Goal: Task Accomplishment & Management: Complete application form

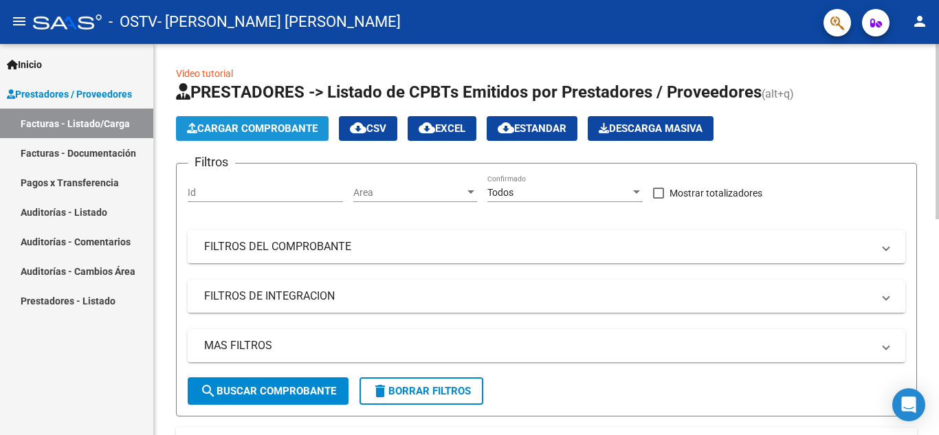
click at [261, 134] on span "Cargar Comprobante" at bounding box center [252, 128] width 131 height 12
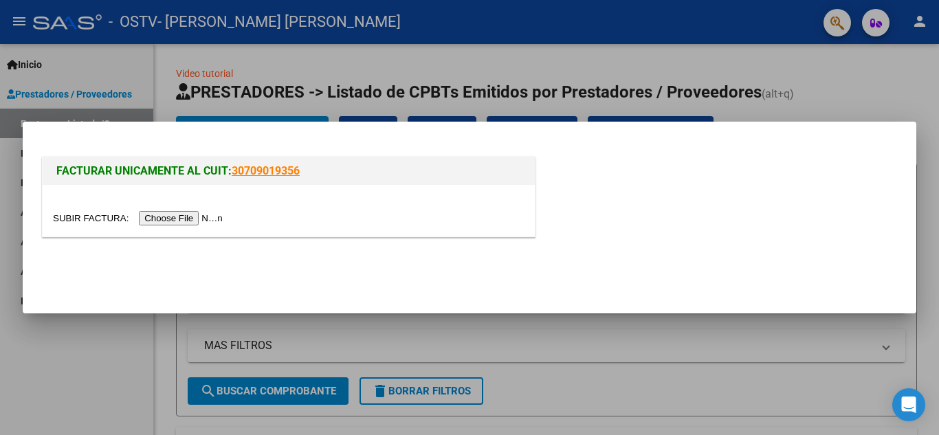
click at [203, 219] on input "file" at bounding box center [140, 218] width 174 height 14
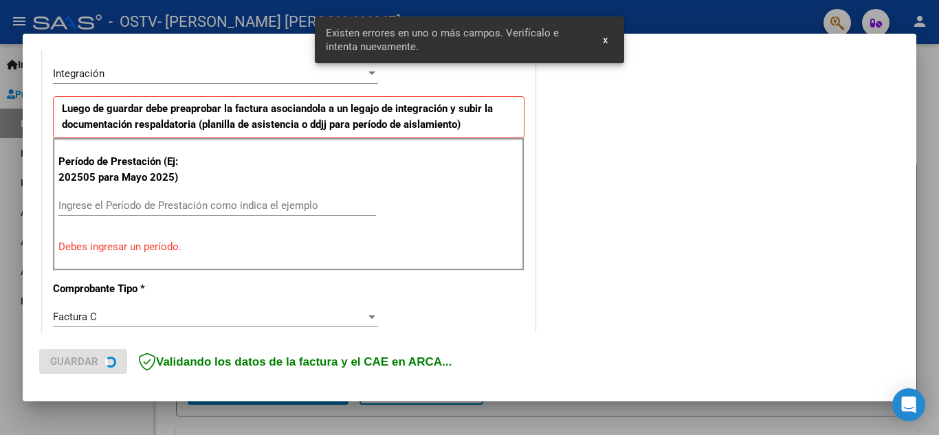
scroll to position [337, 0]
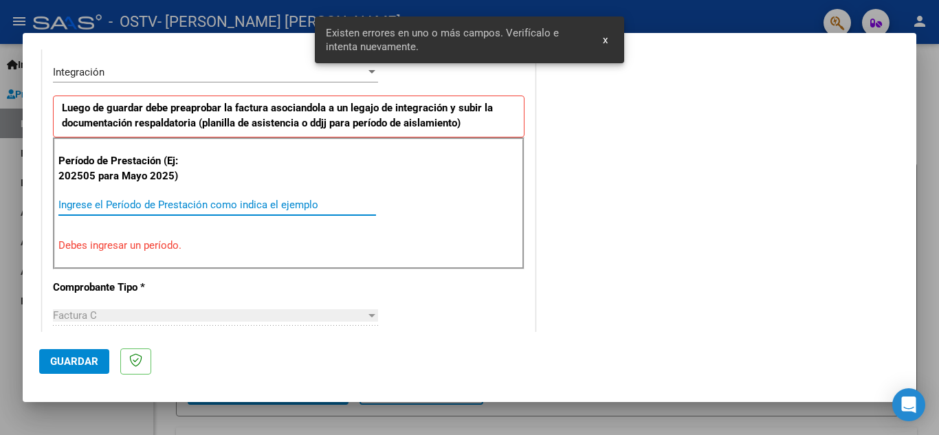
click at [203, 204] on input "Ingrese el Período de Prestación como indica el ejemplo" at bounding box center [216, 205] width 317 height 12
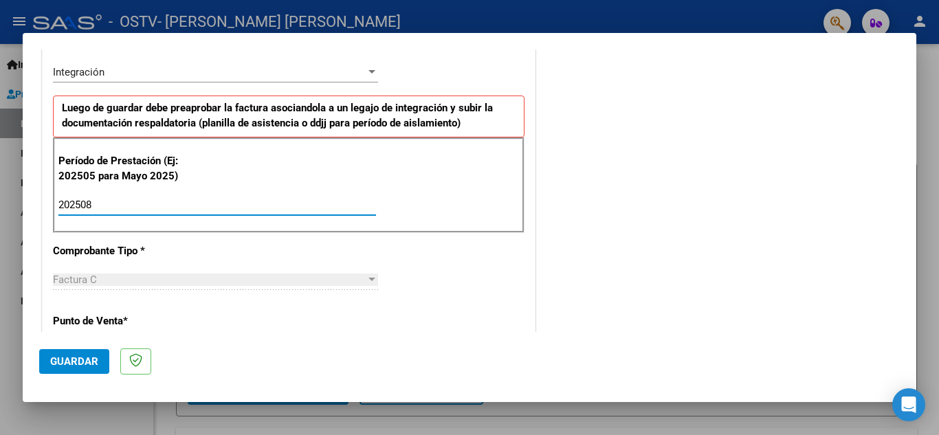
type input "202508"
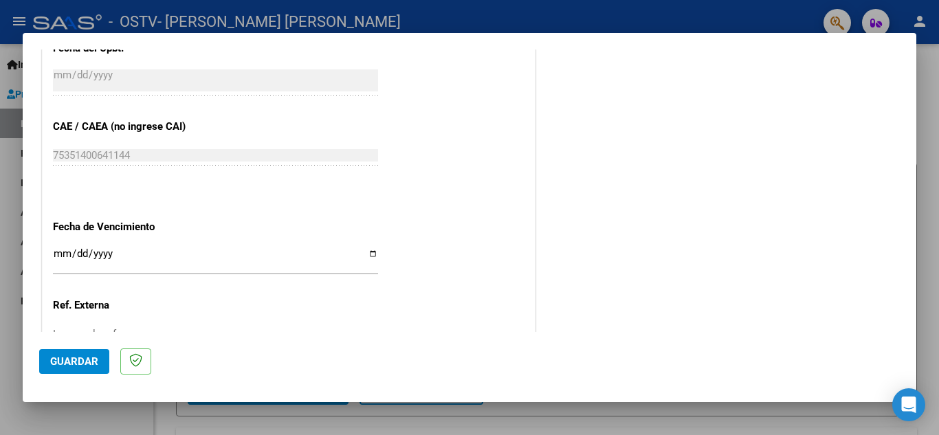
scroll to position [927, 0]
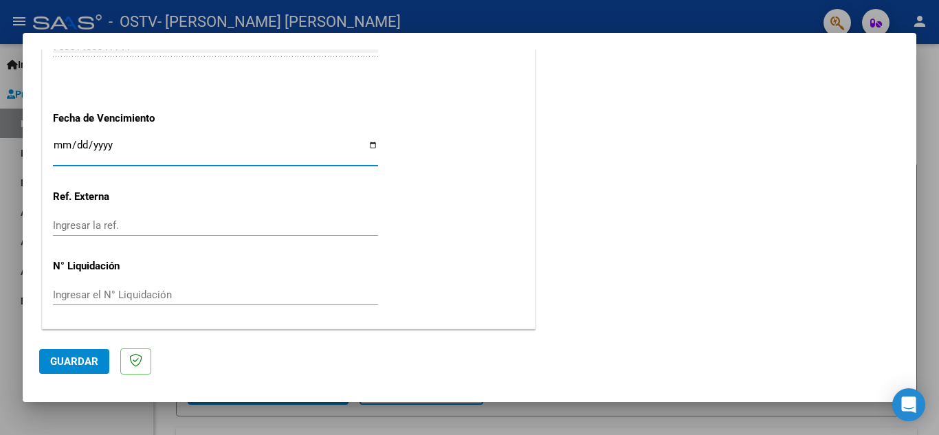
click at [271, 146] on input "Ingresar la fecha" at bounding box center [215, 150] width 325 height 22
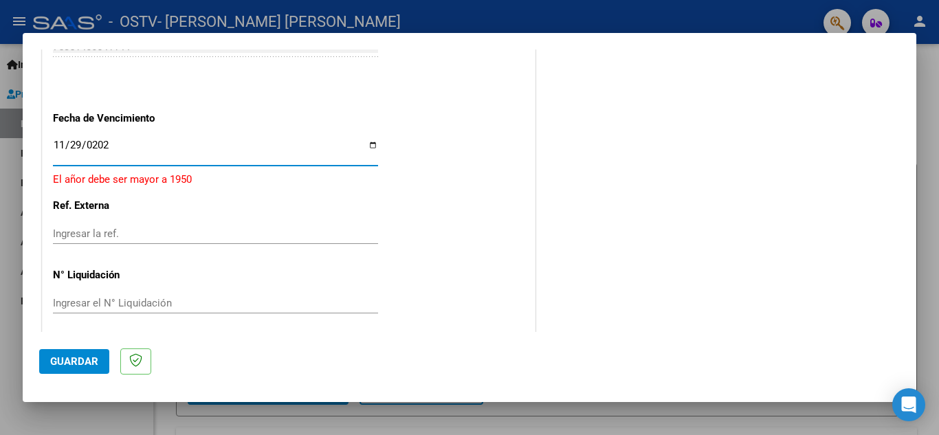
type input "[DATE]"
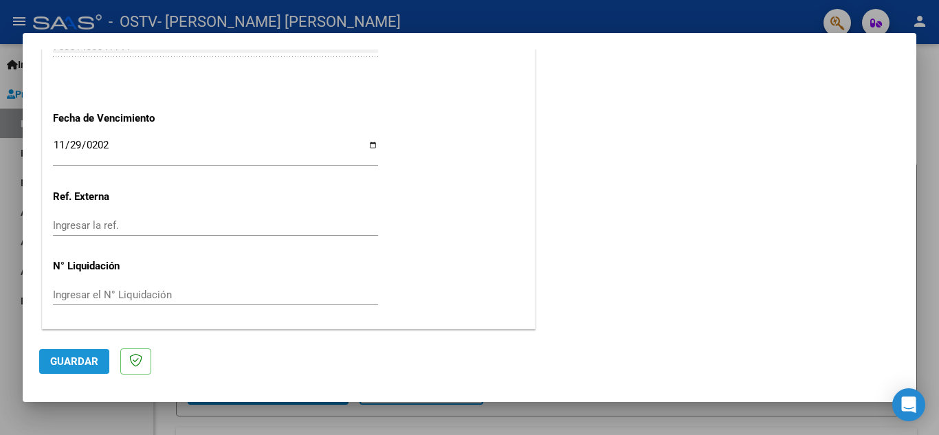
click at [96, 359] on span "Guardar" at bounding box center [74, 361] width 48 height 12
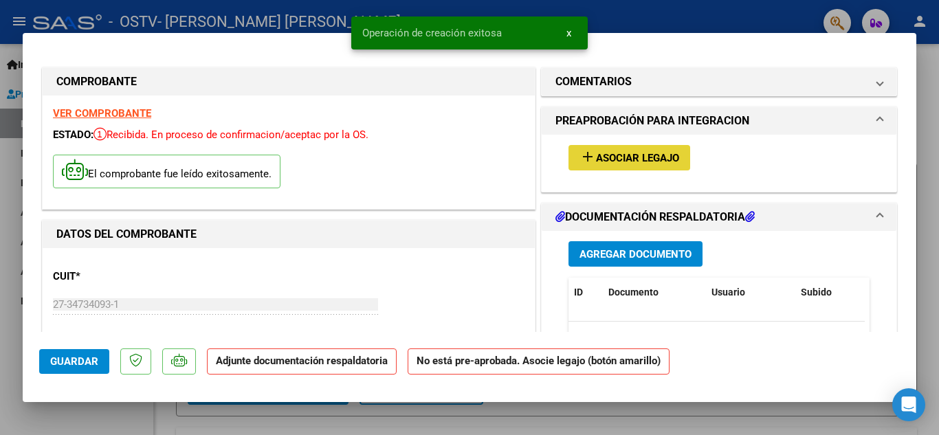
click at [654, 146] on button "add Asociar Legajo" at bounding box center [629, 157] width 122 height 25
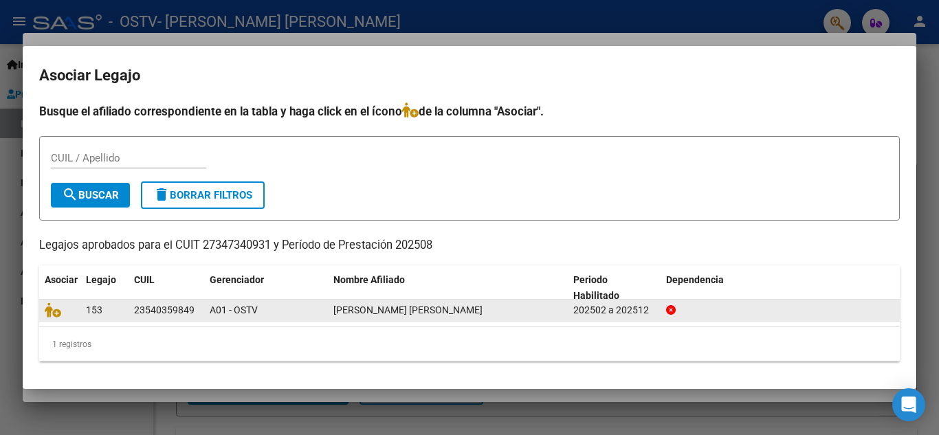
click at [85, 316] on datatable-body-cell "153" at bounding box center [104, 310] width 48 height 21
click at [47, 311] on icon at bounding box center [53, 309] width 16 height 15
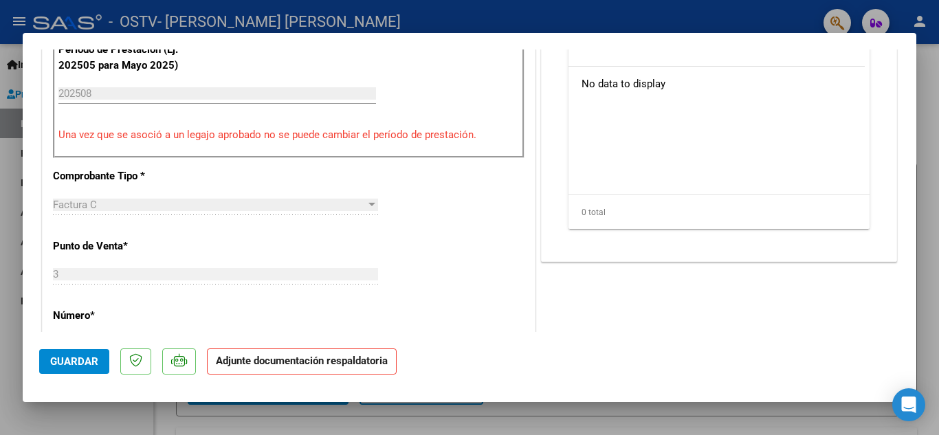
scroll to position [948, 0]
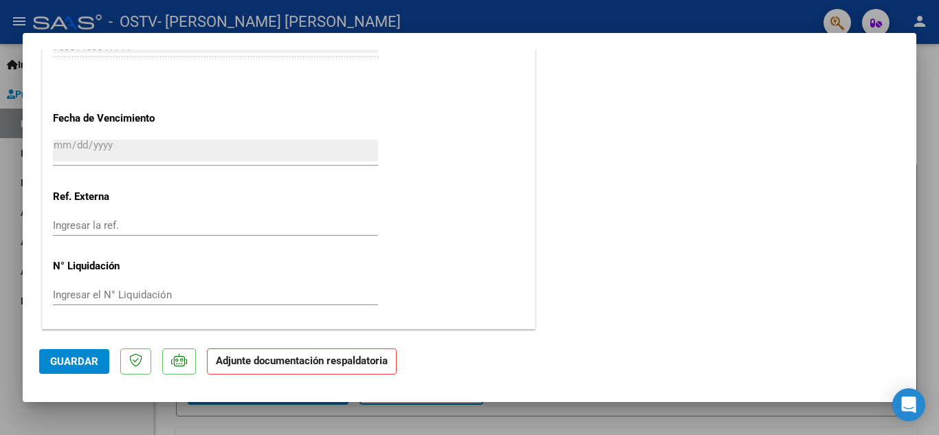
click at [342, 361] on strong "Adjunte documentación respaldatoria" at bounding box center [302, 361] width 172 height 12
click at [271, 361] on strong "Adjunte documentación respaldatoria" at bounding box center [302, 361] width 172 height 12
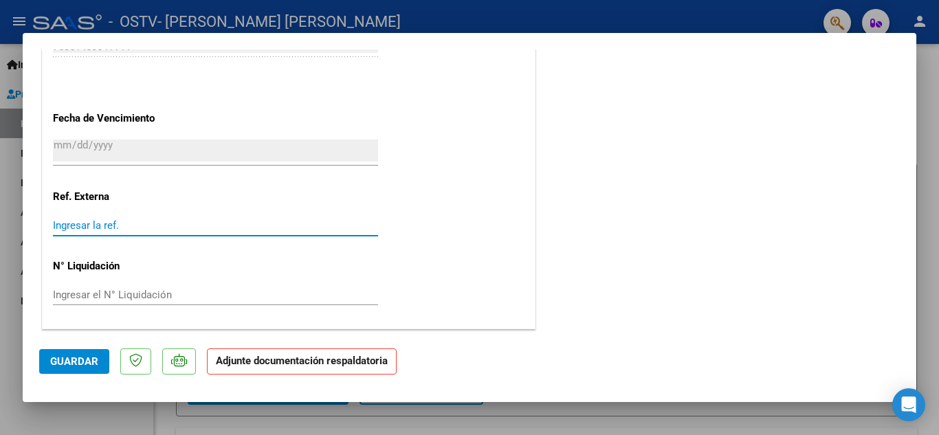
click at [146, 222] on input "Ingresar la ref." at bounding box center [215, 225] width 325 height 12
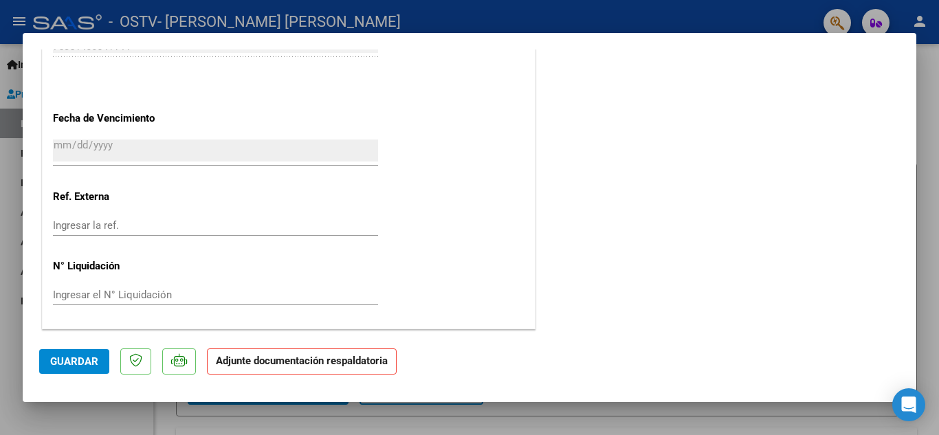
click at [282, 370] on p "Adjunte documentación respaldatoria" at bounding box center [302, 361] width 190 height 27
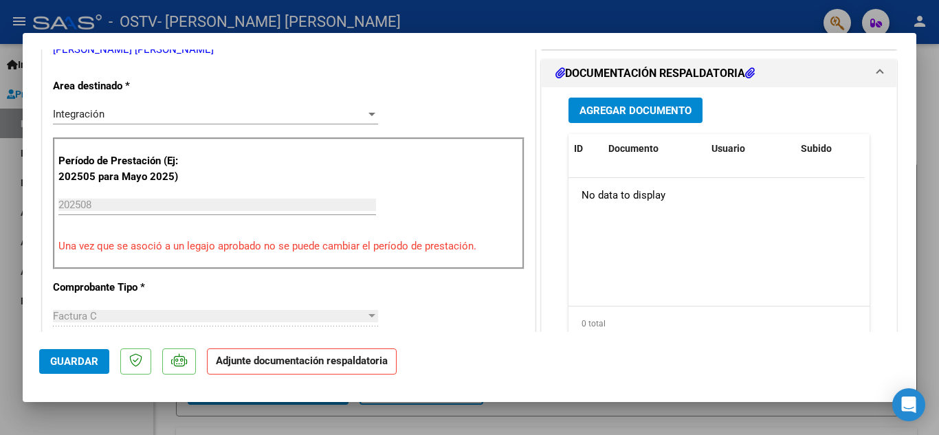
scroll to position [226, 0]
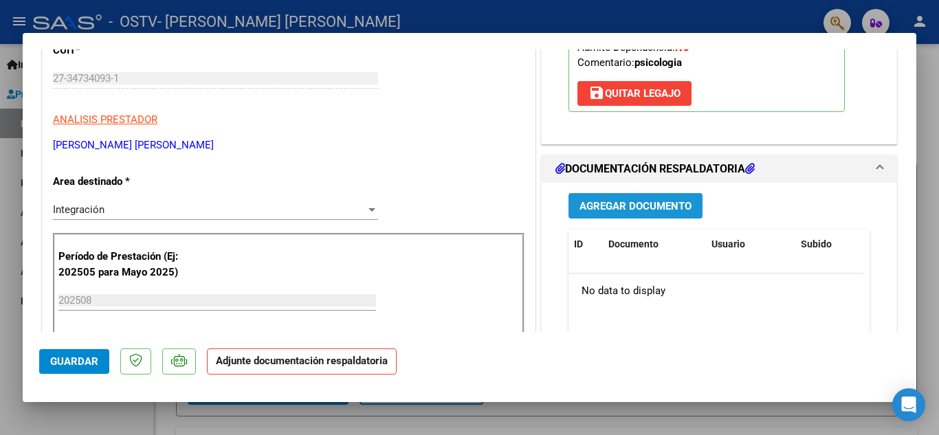
click at [644, 198] on button "Agregar Documento" at bounding box center [635, 205] width 134 height 25
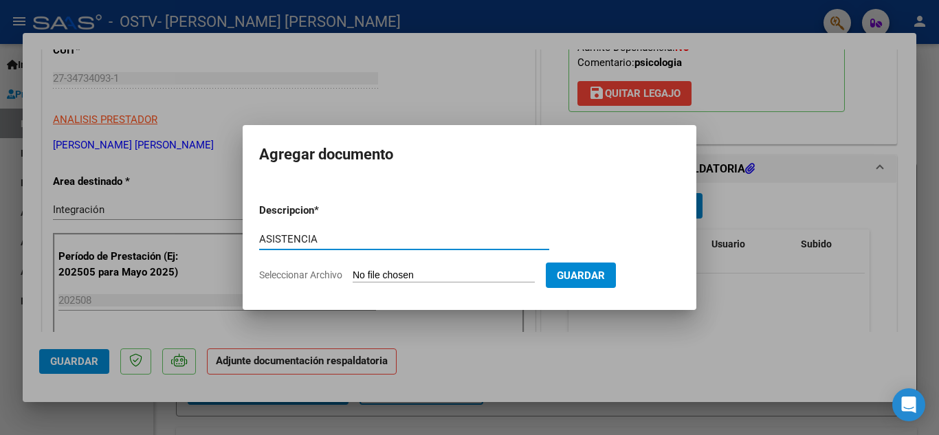
type input "ASISTENCIA"
click at [453, 277] on input "Seleccionar Archivo" at bounding box center [444, 275] width 182 height 13
type input "C:\fakepath\[PERSON_NAME] asistencia agosto.pdf"
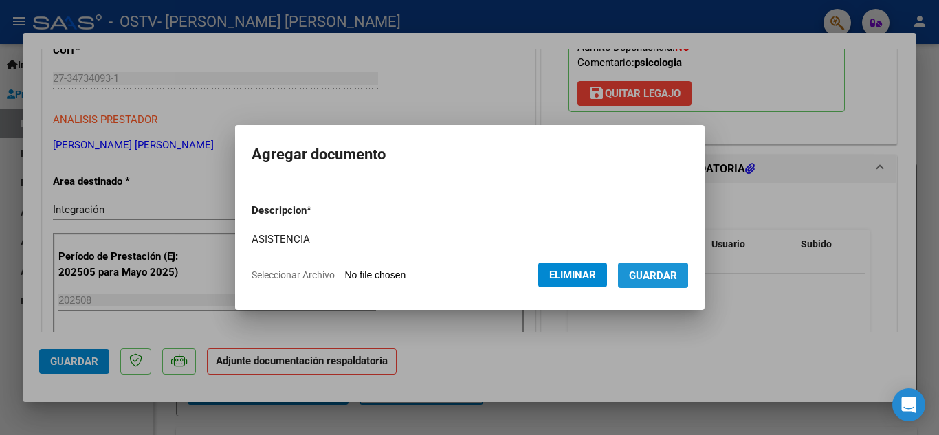
click at [660, 275] on span "Guardar" at bounding box center [653, 275] width 48 height 12
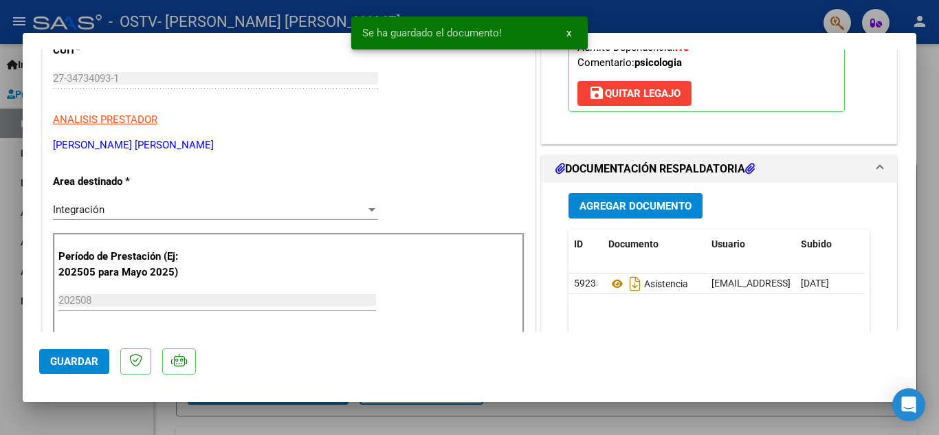
scroll to position [426, 0]
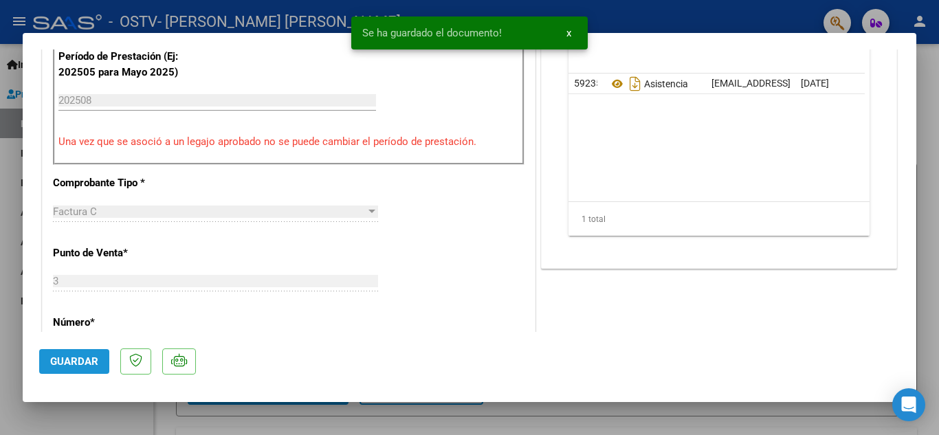
click at [61, 365] on span "Guardar" at bounding box center [74, 361] width 48 height 12
click at [74, 361] on span "Guardar" at bounding box center [74, 361] width 48 height 12
click at [916, 80] on div at bounding box center [469, 217] width 939 height 435
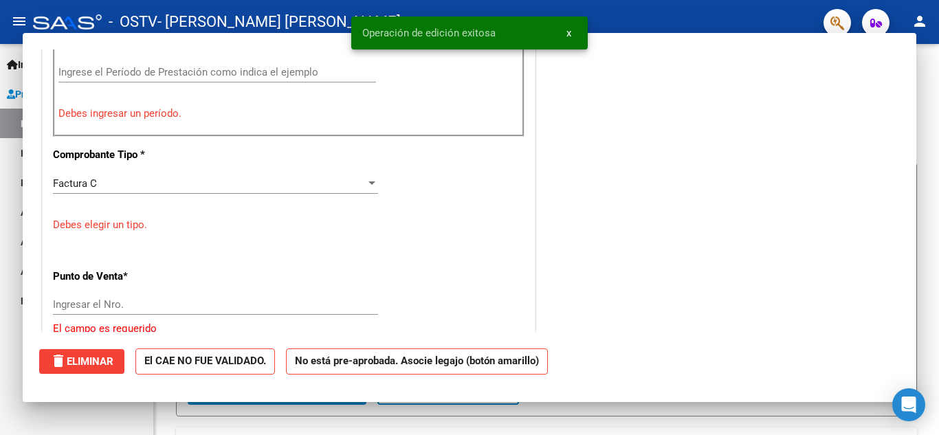
scroll to position [0, 0]
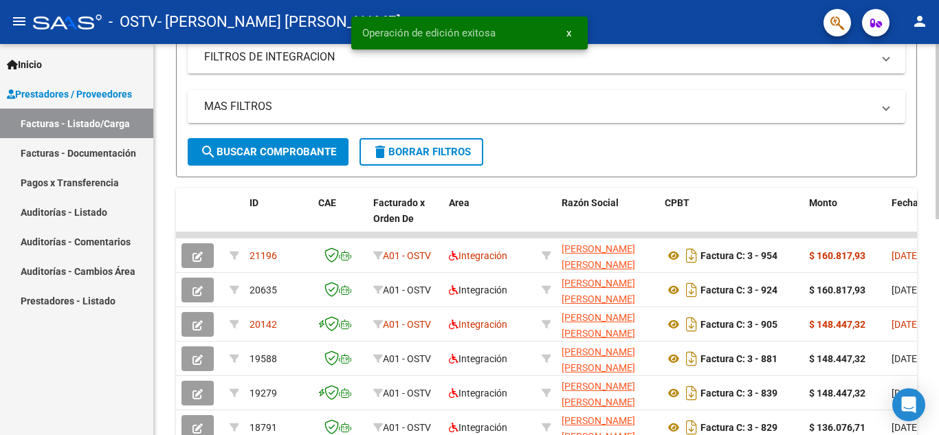
click at [935, 303] on div at bounding box center [936, 241] width 3 height 175
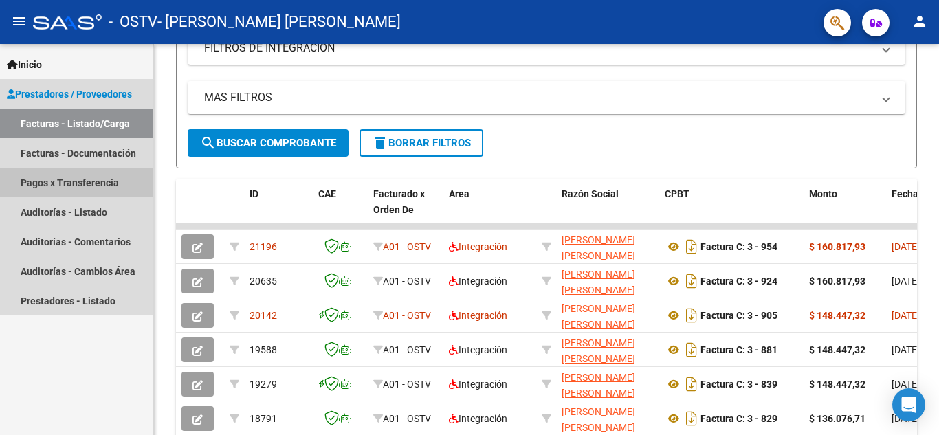
click at [73, 180] on link "Pagos x Transferencia" at bounding box center [76, 183] width 153 height 30
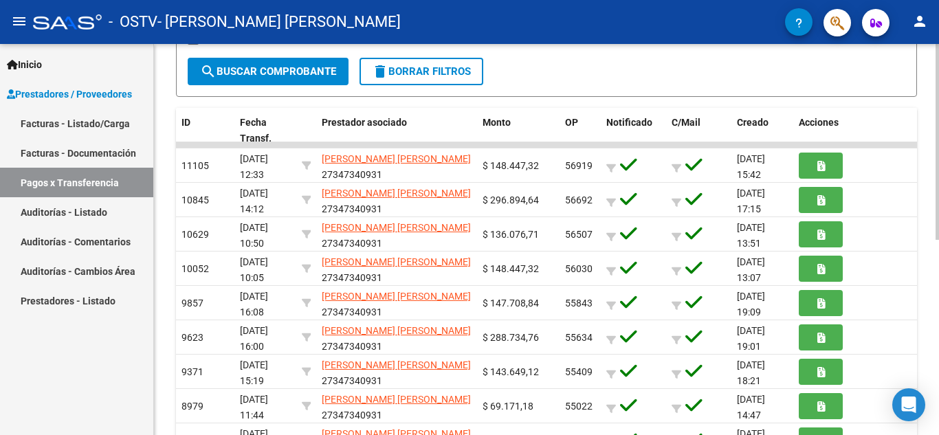
scroll to position [262, 0]
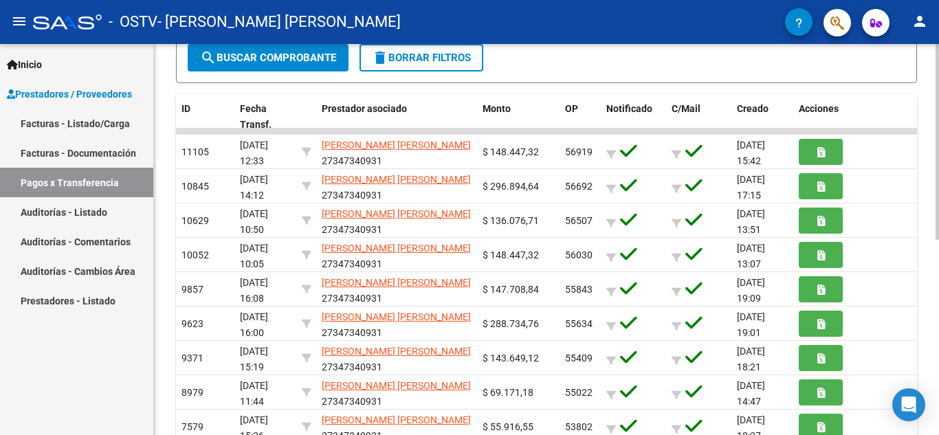
click at [938, 194] on div at bounding box center [936, 273] width 3 height 196
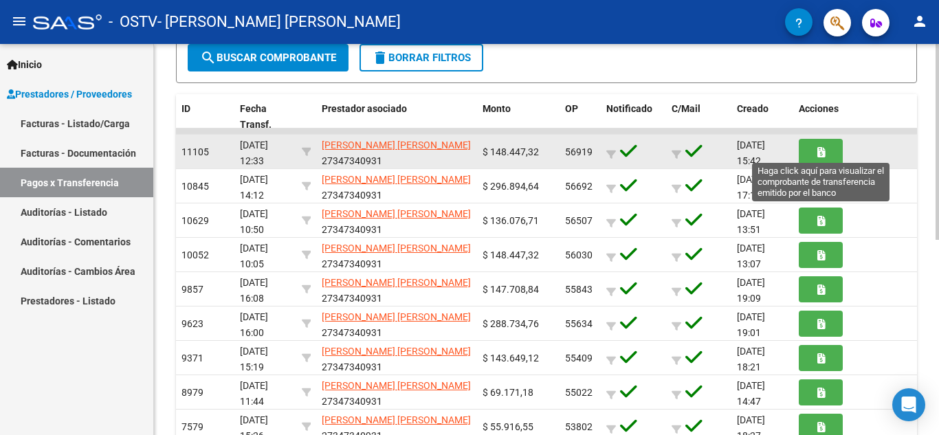
click at [816, 150] on button "button" at bounding box center [820, 151] width 44 height 25
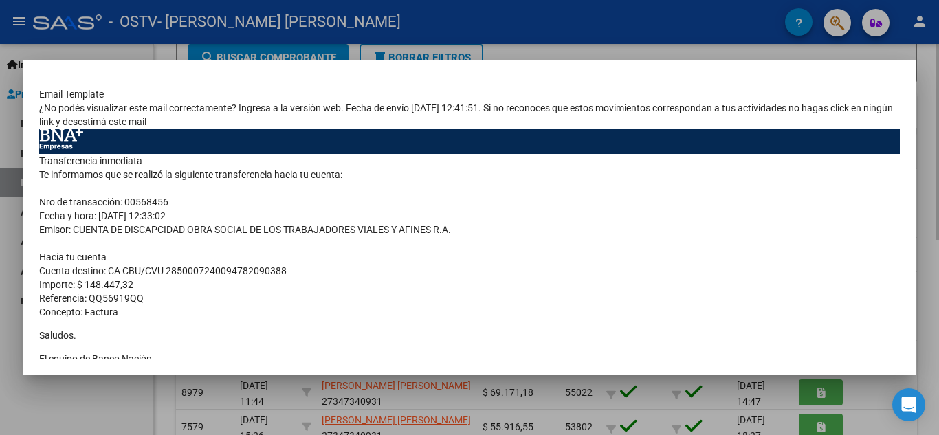
scroll to position [115, 0]
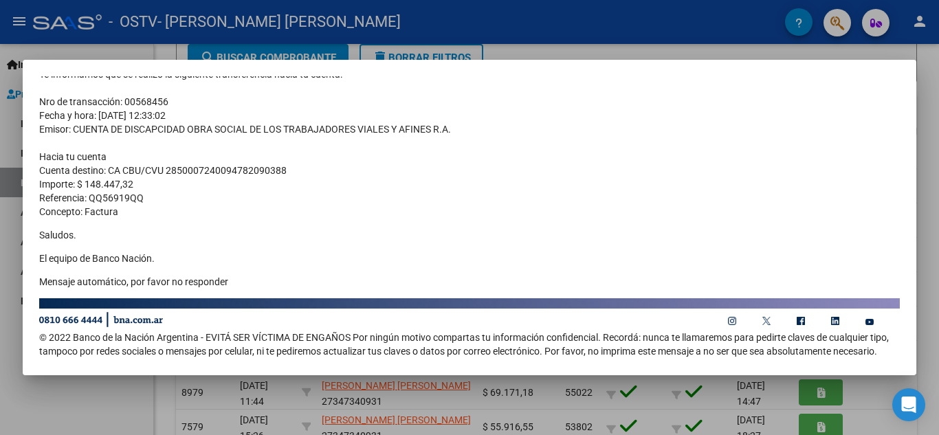
click at [937, 52] on div at bounding box center [469, 217] width 939 height 435
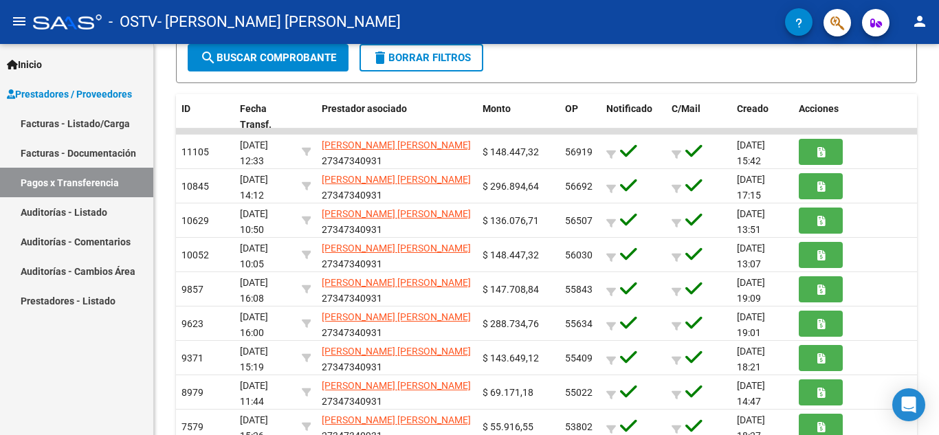
scroll to position [0, 0]
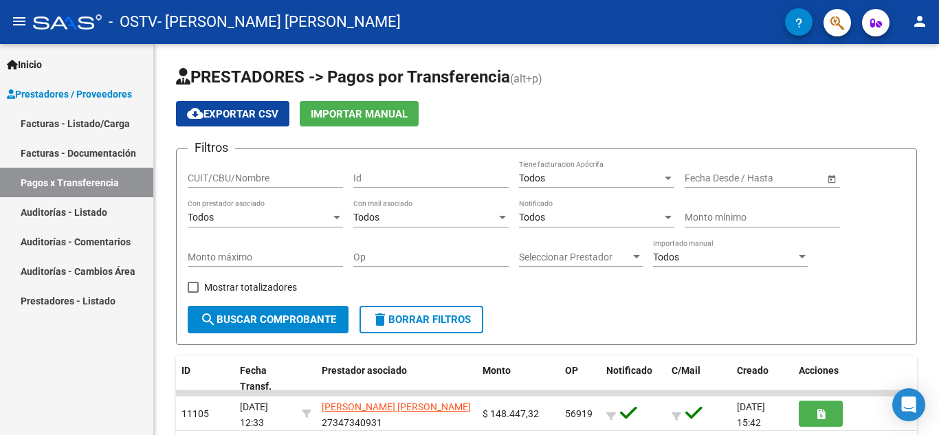
click at [897, 166] on div "PRESTADORES -> Pagos por Transferencia (alt+p) cloud_download Exportar CSV Impo…" at bounding box center [548, 433] width 788 height 779
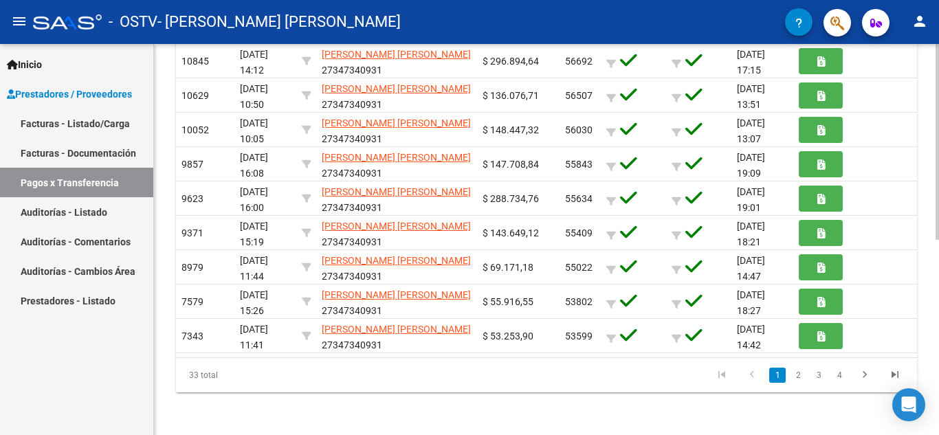
click at [938, 382] on div at bounding box center [936, 336] width 3 height 196
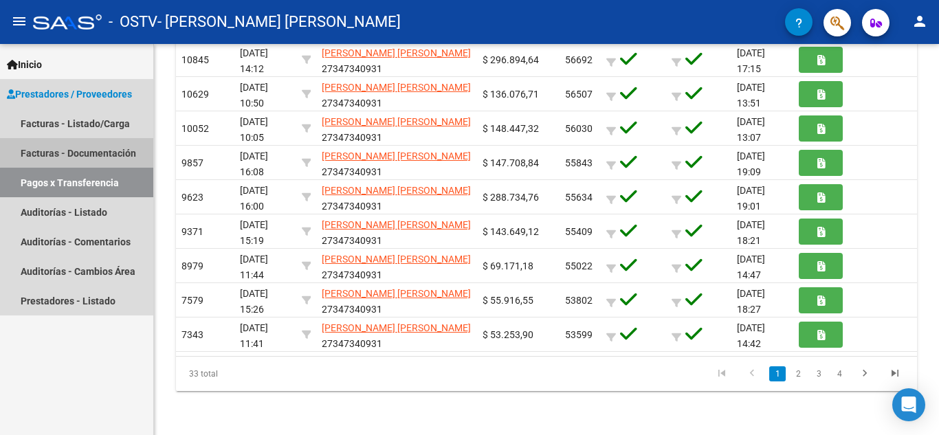
click at [108, 150] on link "Facturas - Documentación" at bounding box center [76, 153] width 153 height 30
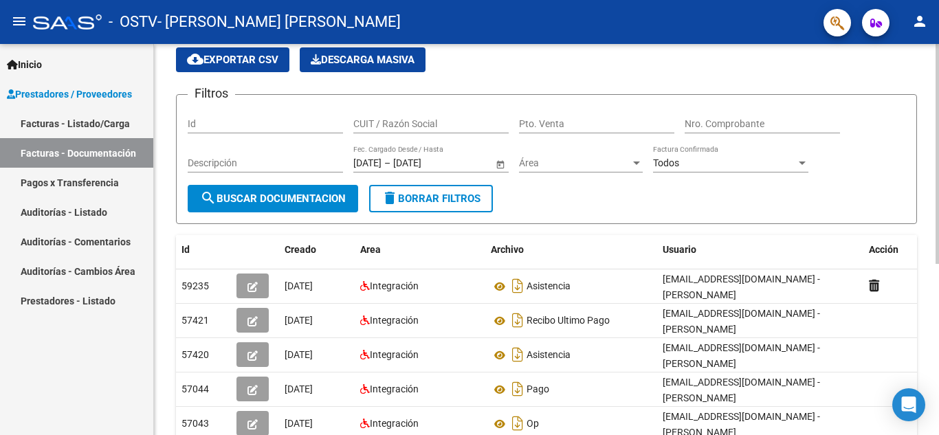
scroll to position [119, 0]
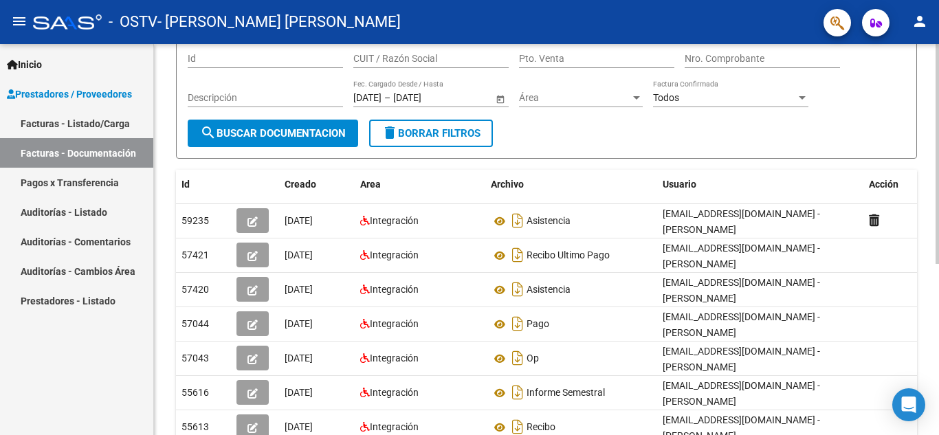
click at [938, 173] on div at bounding box center [936, 219] width 3 height 220
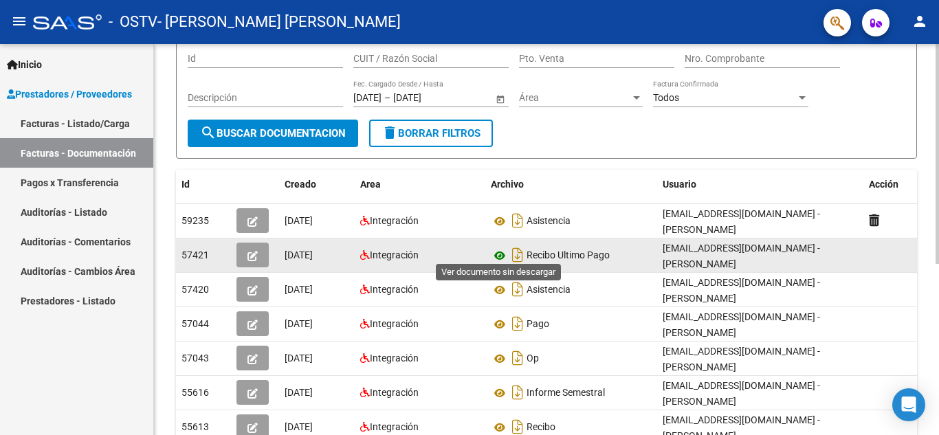
click at [497, 251] on icon at bounding box center [500, 255] width 18 height 16
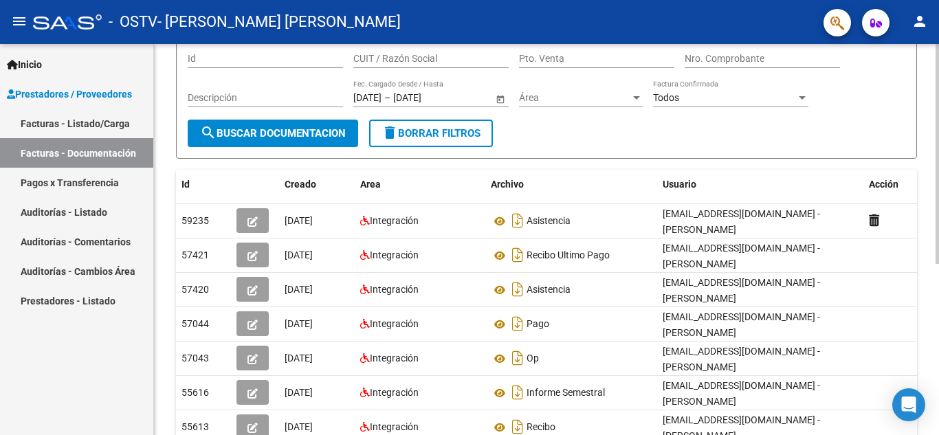
scroll to position [183, 0]
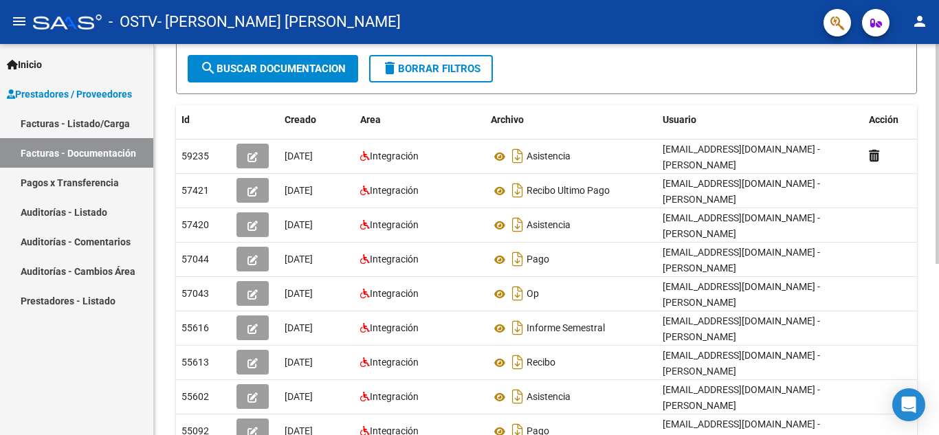
click at [938, 180] on div at bounding box center [936, 254] width 3 height 220
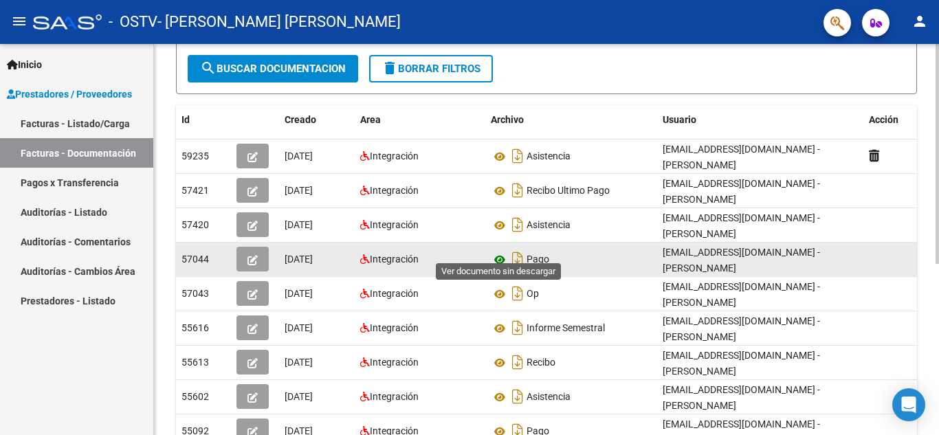
click at [500, 253] on icon at bounding box center [500, 260] width 18 height 16
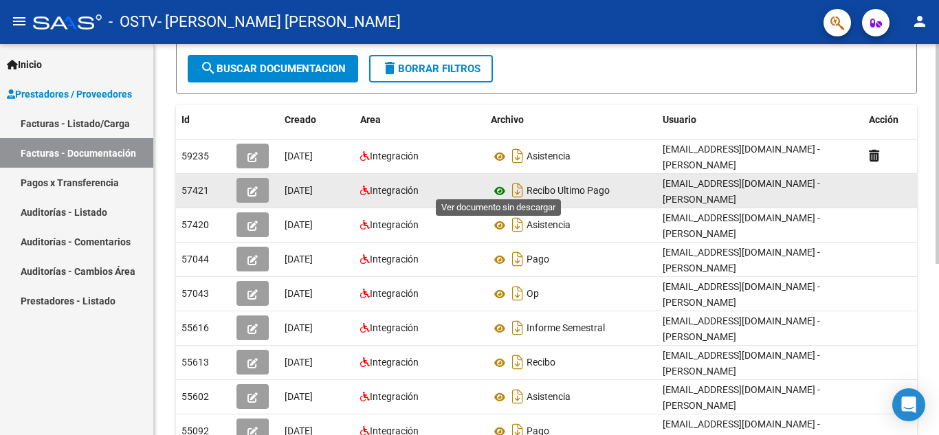
click at [498, 183] on icon at bounding box center [500, 191] width 18 height 16
